Goal: Information Seeking & Learning: Learn about a topic

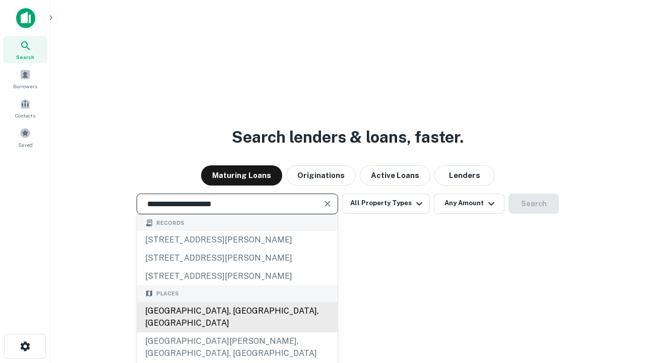
click at [237, 332] on div "[GEOGRAPHIC_DATA], [GEOGRAPHIC_DATA], [GEOGRAPHIC_DATA]" at bounding box center [237, 317] width 201 height 30
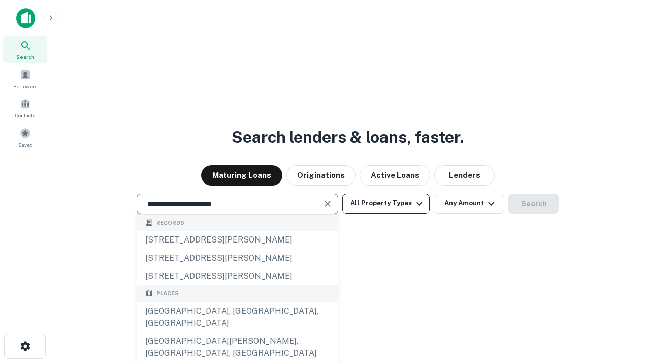
click at [386, 203] on button "All Property Types" at bounding box center [386, 203] width 88 height 20
type input "**********"
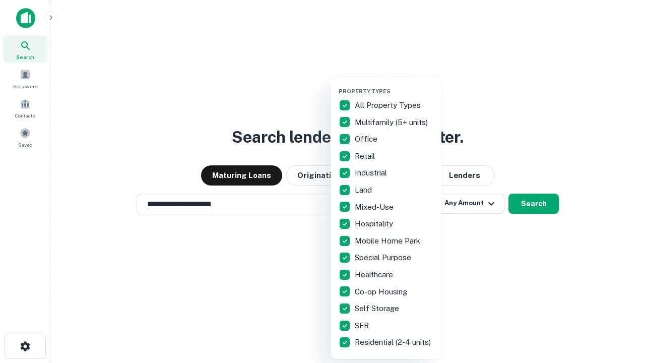
click at [394, 85] on button "button" at bounding box center [394, 85] width 111 height 1
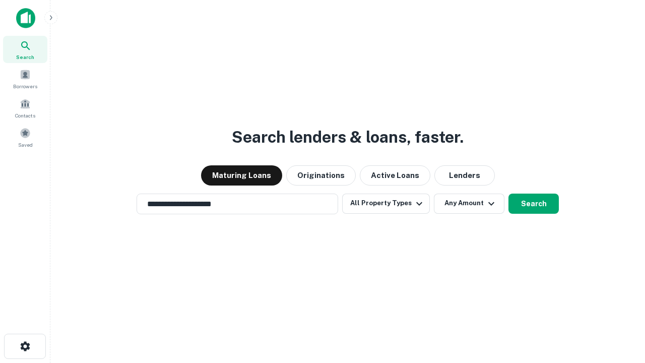
scroll to position [16, 0]
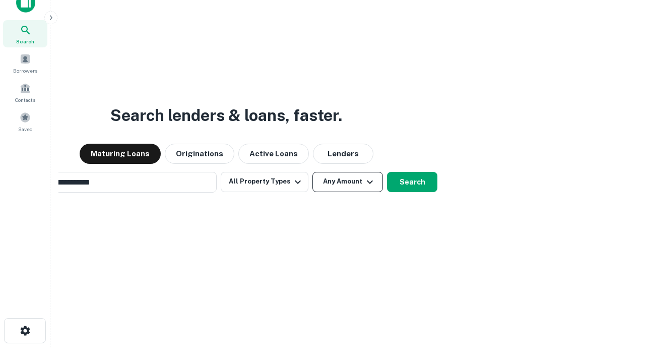
click at [312, 172] on button "Any Amount" at bounding box center [347, 182] width 71 height 20
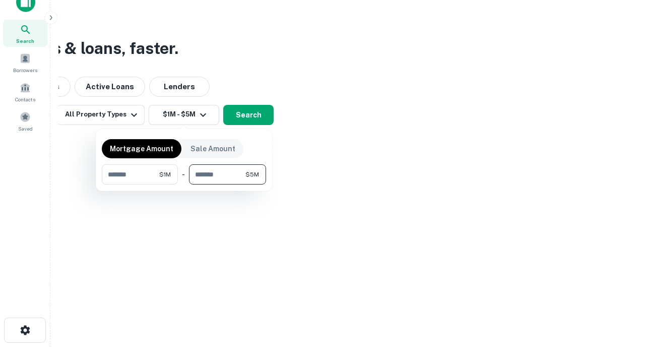
type input "*******"
click at [184, 184] on button "button" at bounding box center [184, 184] width 164 height 1
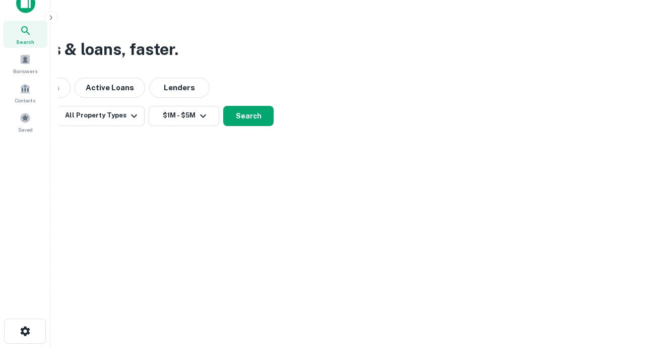
scroll to position [6, 186]
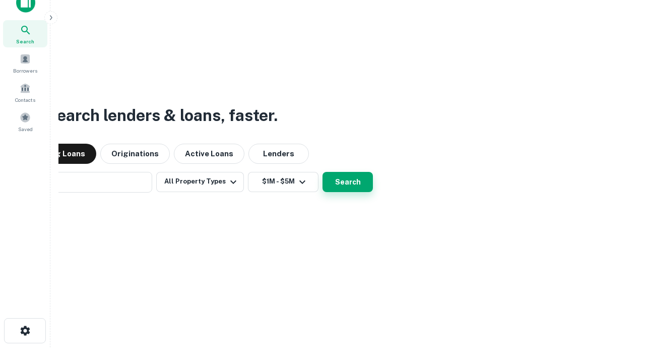
click at [322, 172] on button "Search" at bounding box center [347, 182] width 50 height 20
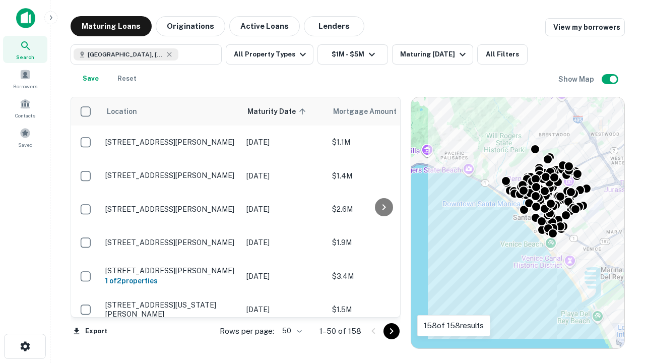
click at [290, 331] on body "Search Borrowers Contacts Saved Maturing Loans Originations Active Loans Lender…" at bounding box center [322, 181] width 645 height 363
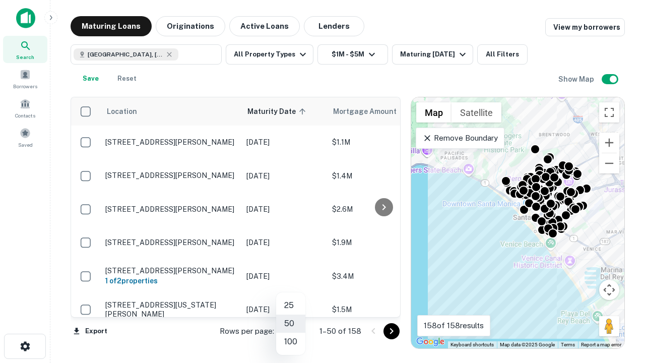
click at [291, 305] on li "25" at bounding box center [290, 305] width 29 height 18
